Goal: Task Accomplishment & Management: Use online tool/utility

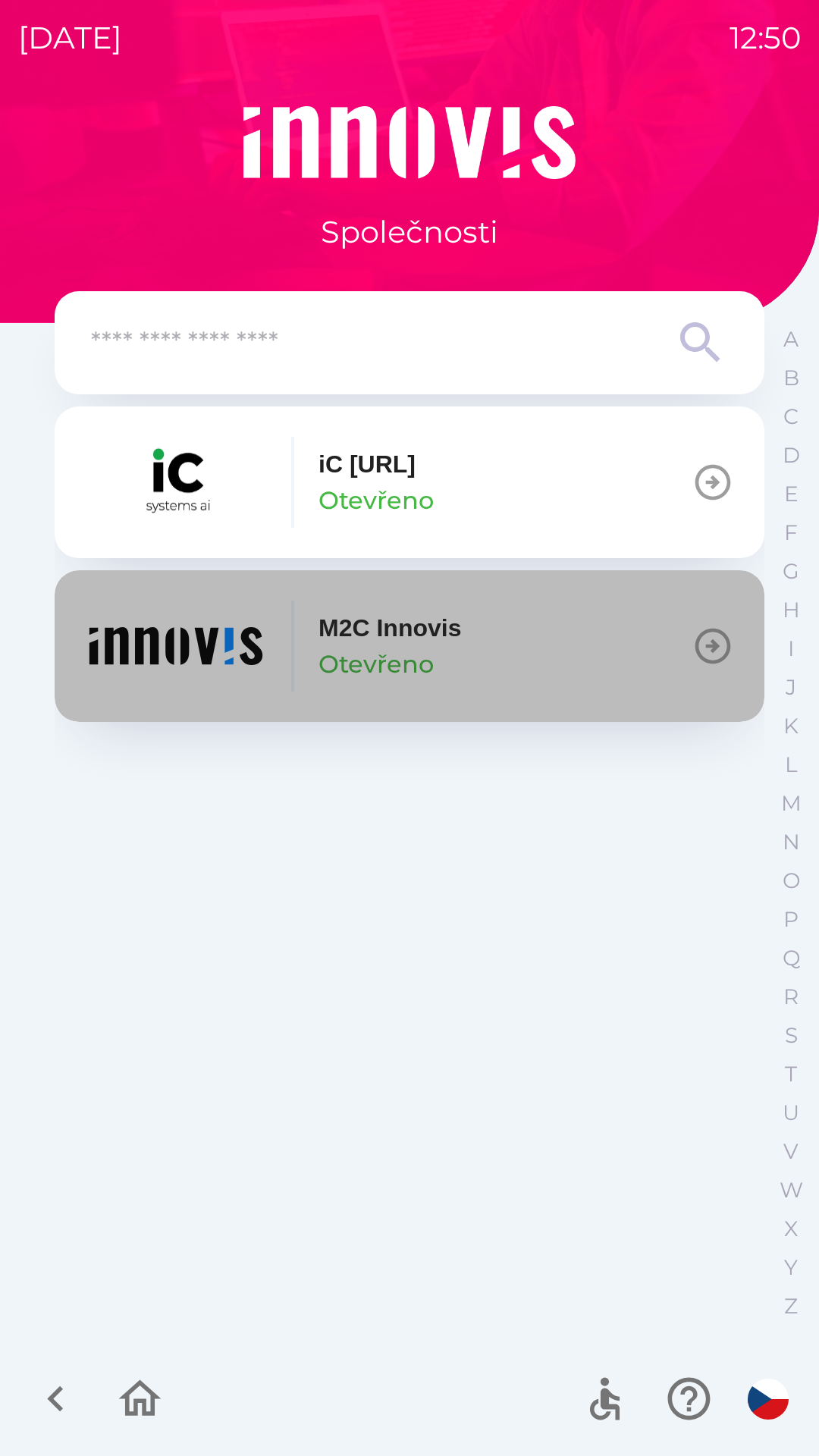
click at [519, 638] on button "M2C Innovis Otevřeno" at bounding box center [410, 646] width 710 height 152
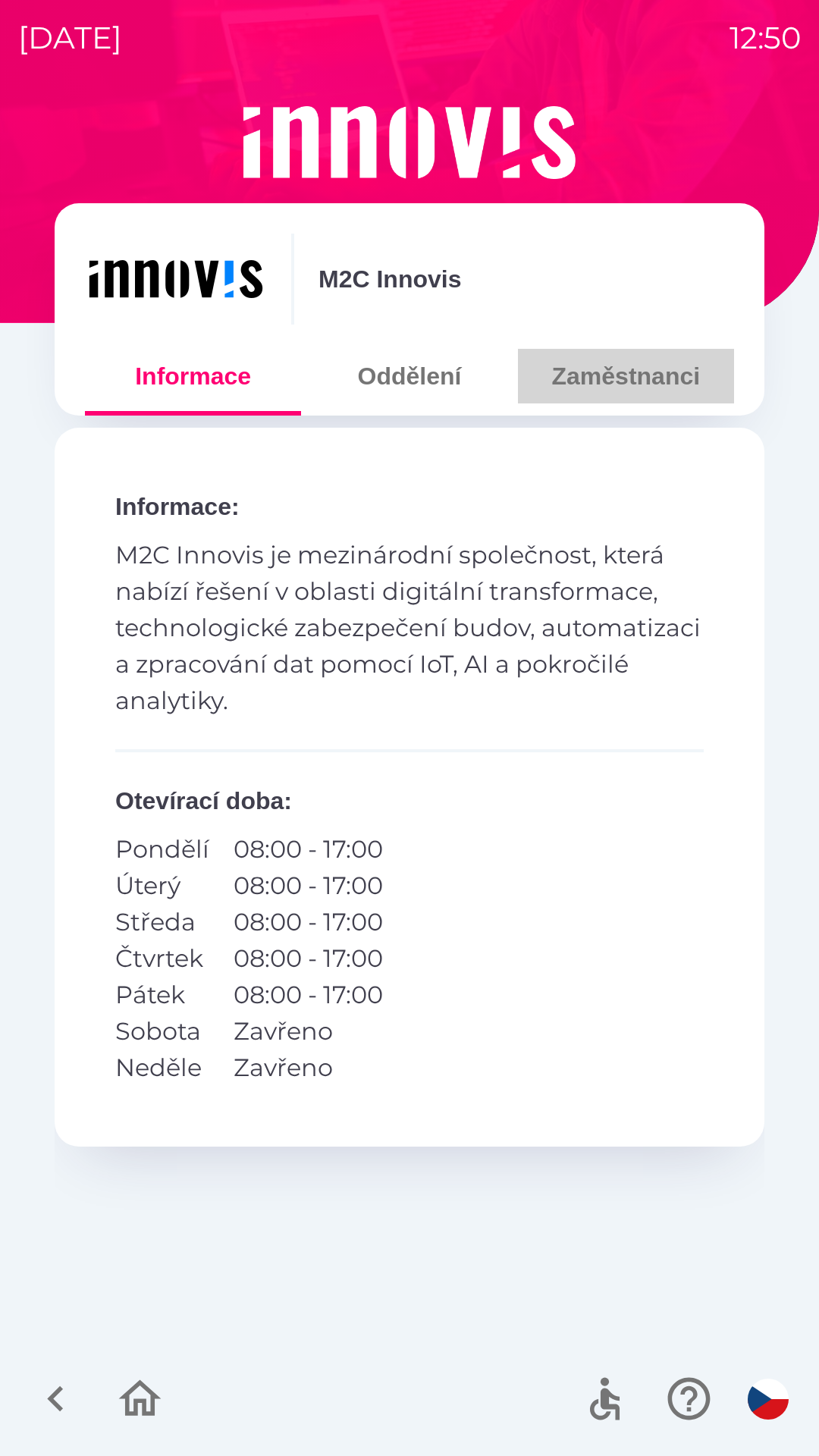
click at [596, 372] on button "Zaměstnanci" at bounding box center [626, 376] width 216 height 55
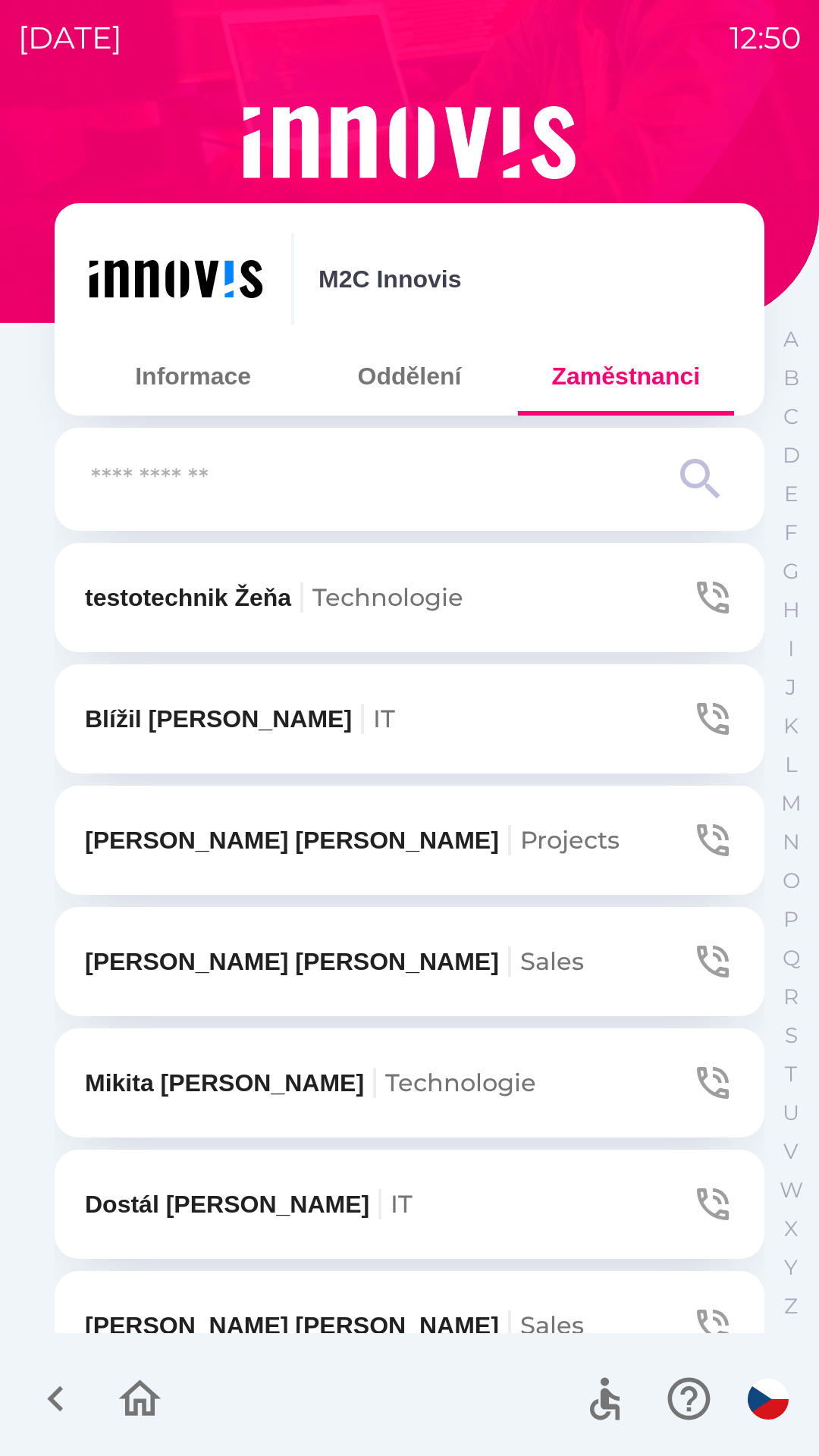
click at [348, 1179] on button "Dostál [PERSON_NAME]-Jodok IT" at bounding box center [410, 1204] width 710 height 109
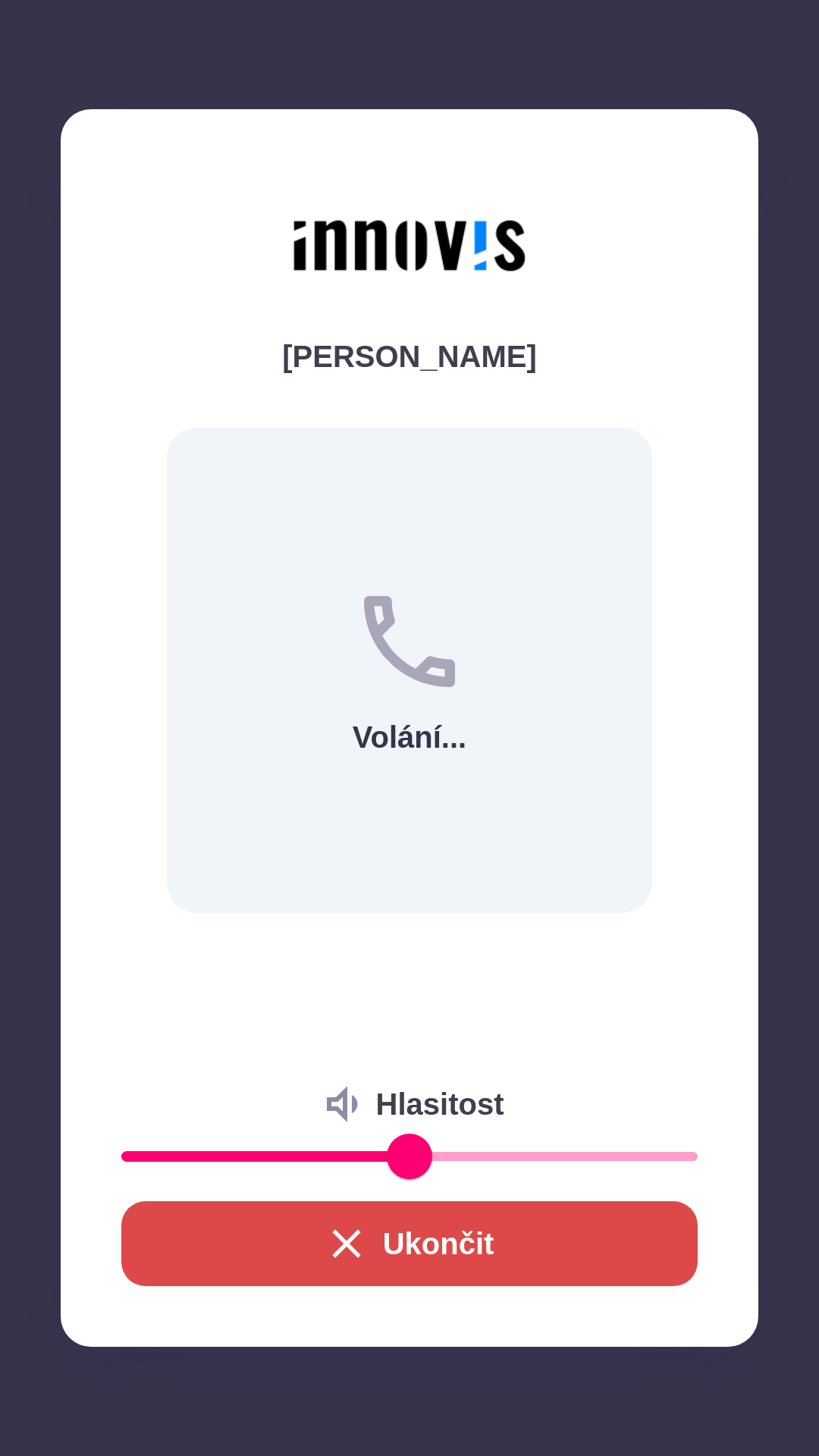
click at [434, 1233] on button "Ukončit" at bounding box center [410, 1243] width 576 height 85
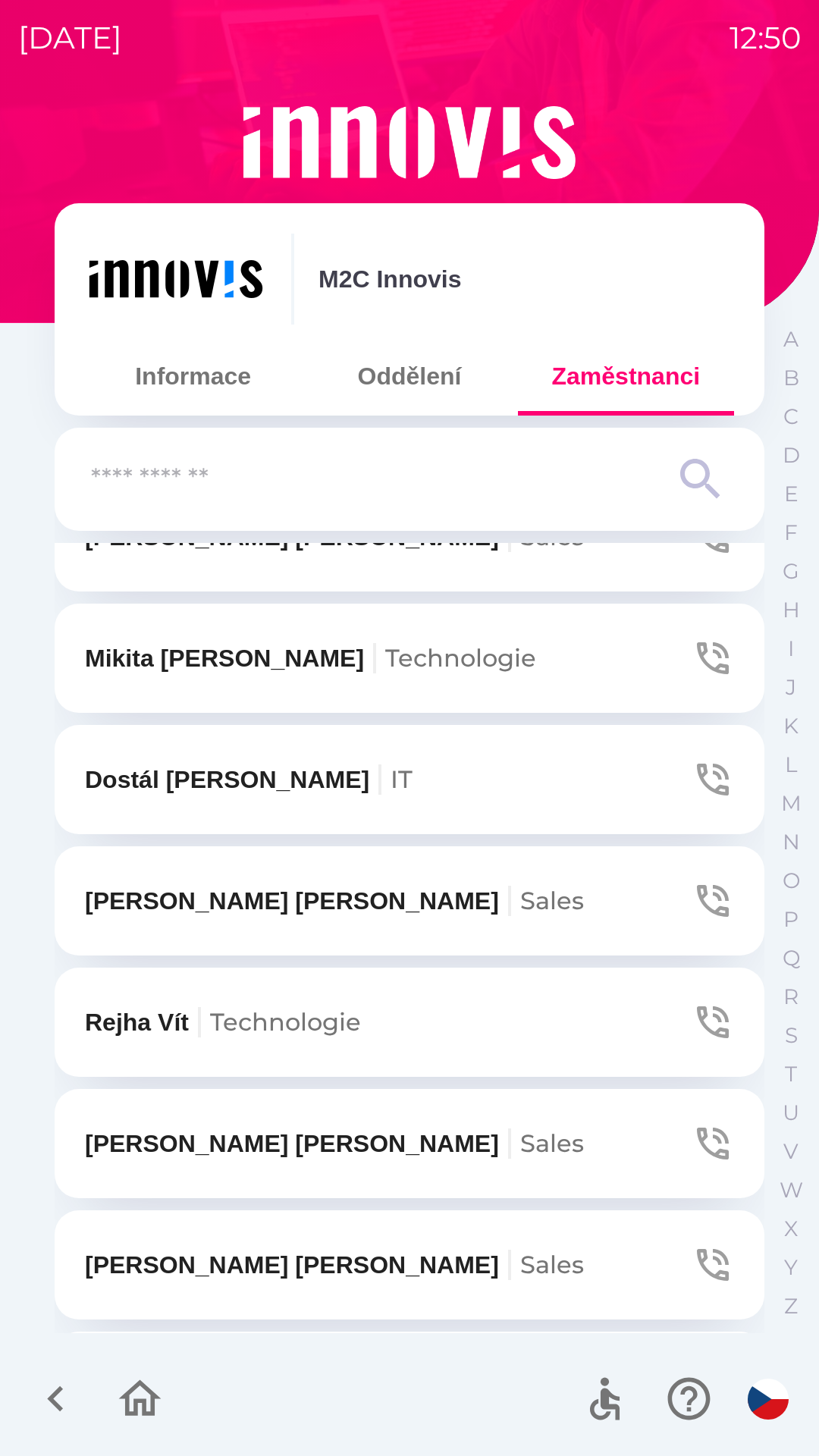
scroll to position [430, 0]
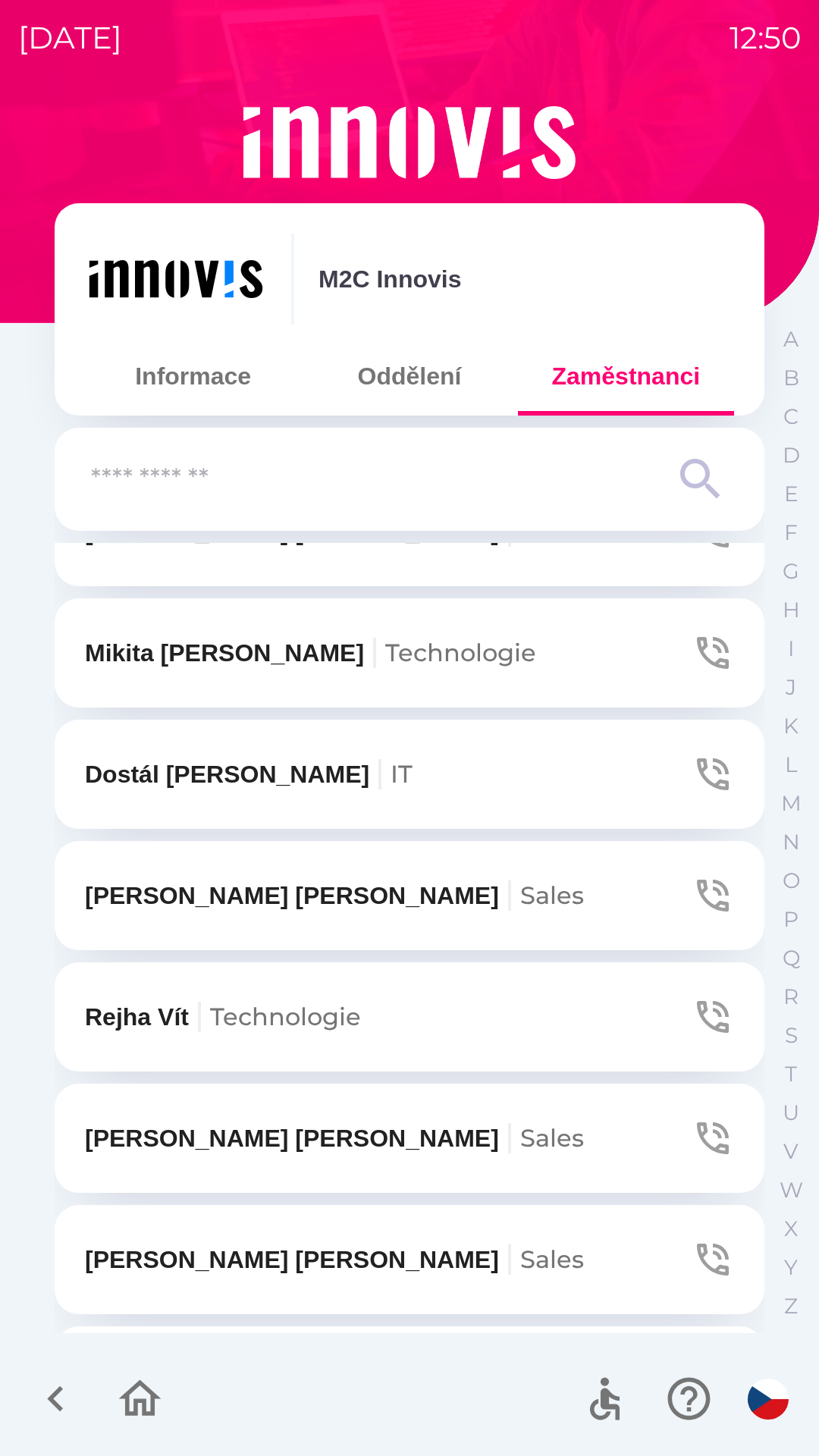
click at [612, 1008] on button "[PERSON_NAME] Technologie" at bounding box center [410, 1017] width 710 height 109
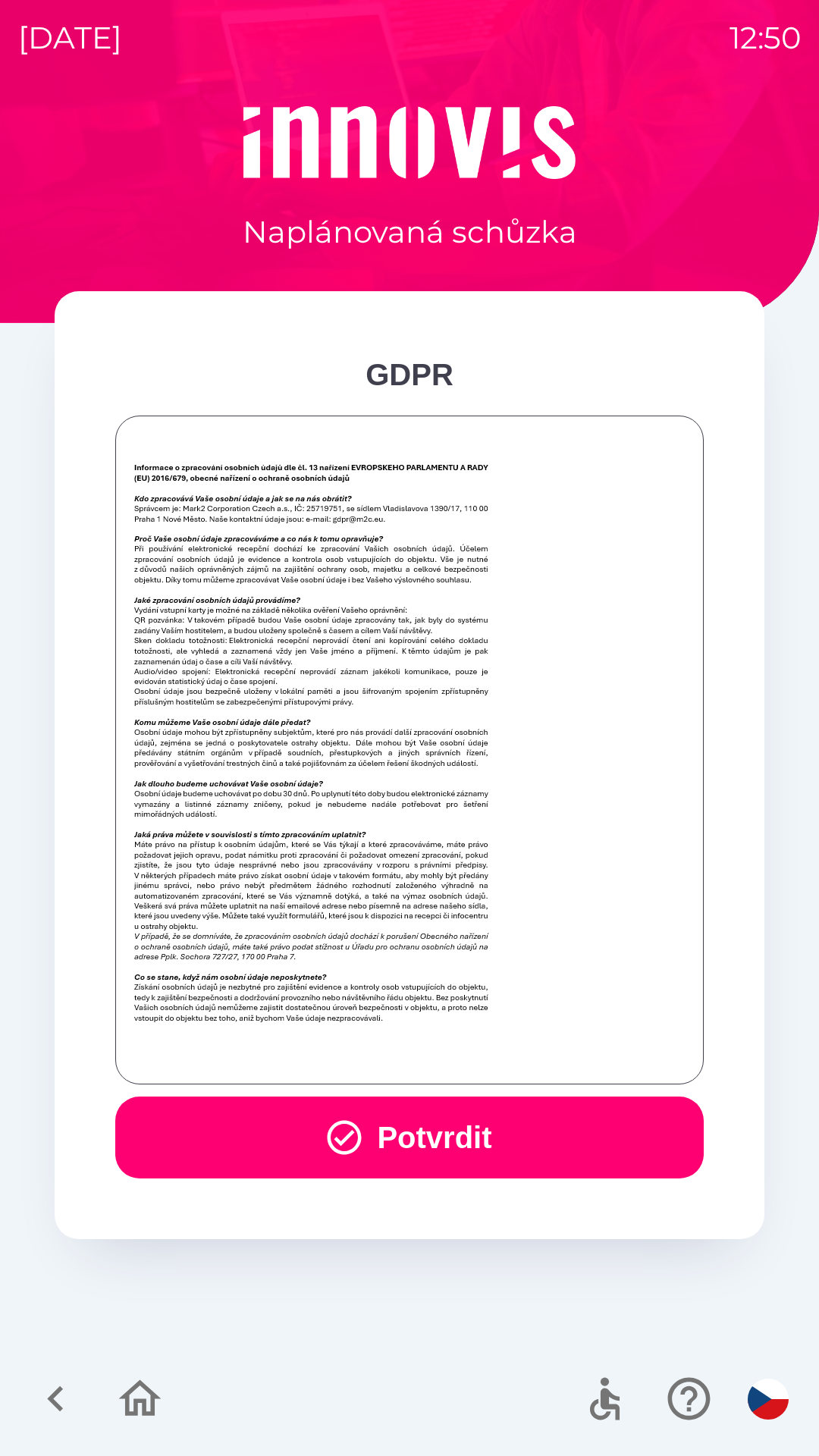
click at [564, 1130] on button "Potvrdit" at bounding box center [410, 1138] width 588 height 82
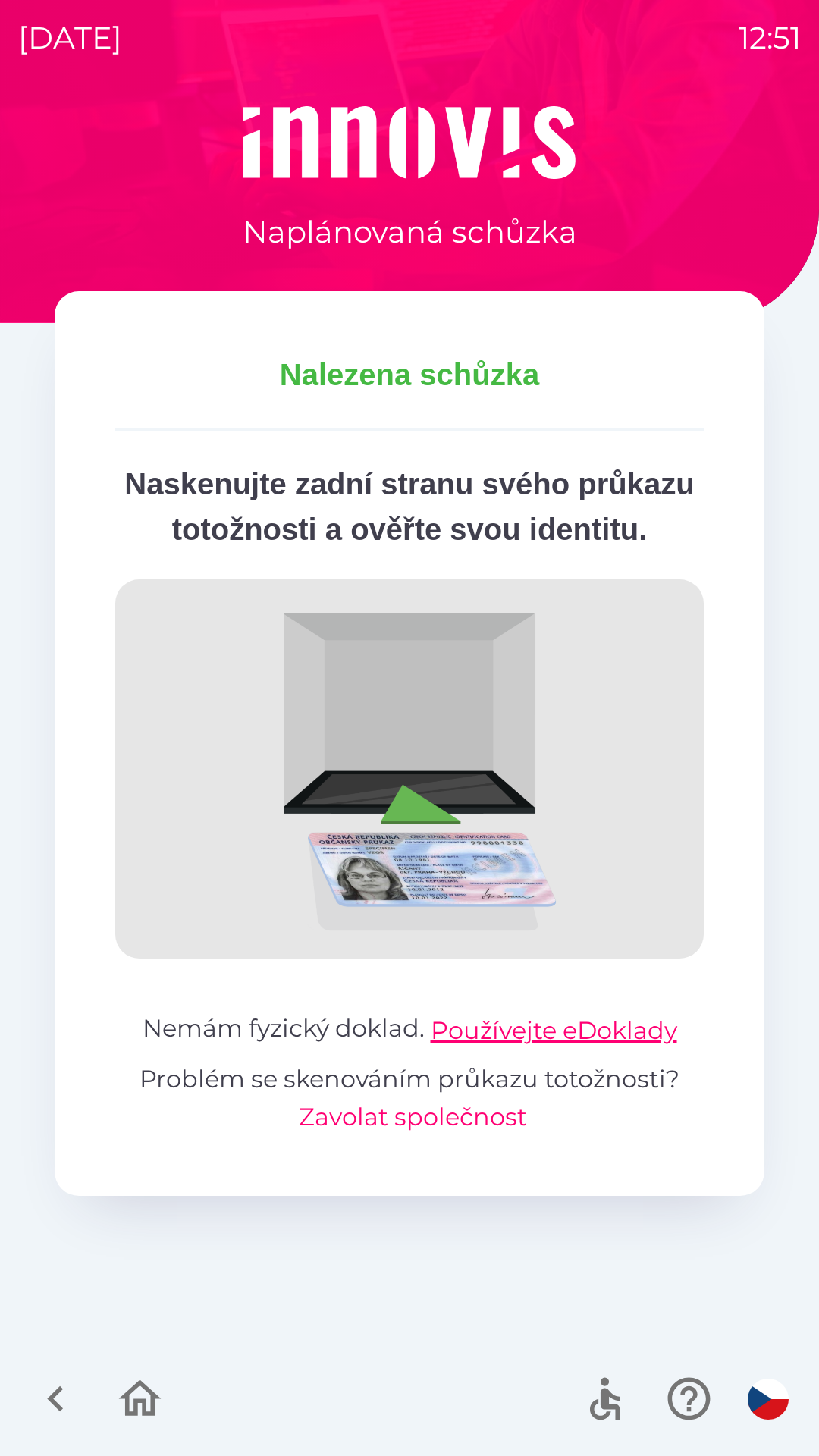
click at [494, 1135] on button "Zavolat společnost" at bounding box center [413, 1117] width 228 height 36
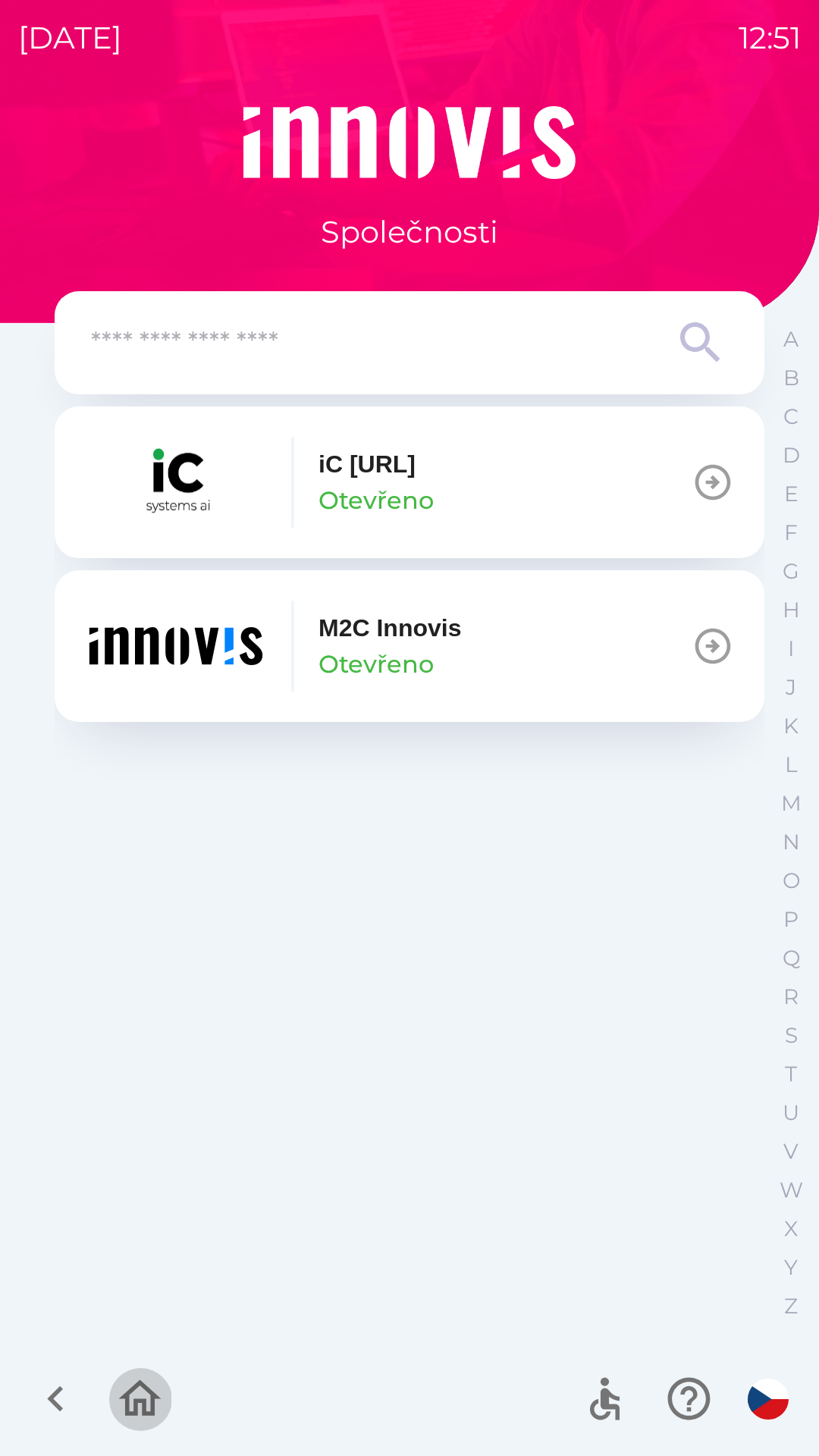
click at [139, 1403] on icon "button" at bounding box center [140, 1398] width 43 height 36
